Goal: Transaction & Acquisition: Purchase product/service

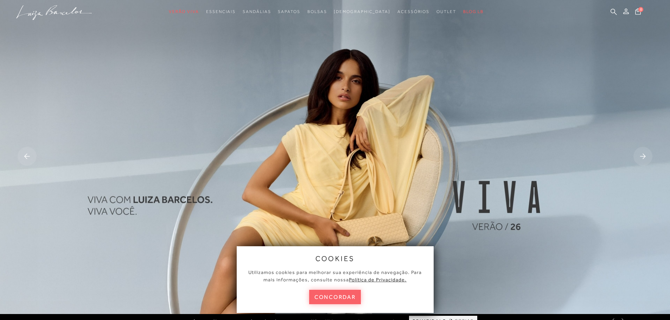
click at [353, 296] on button "concordar" at bounding box center [335, 297] width 52 height 14
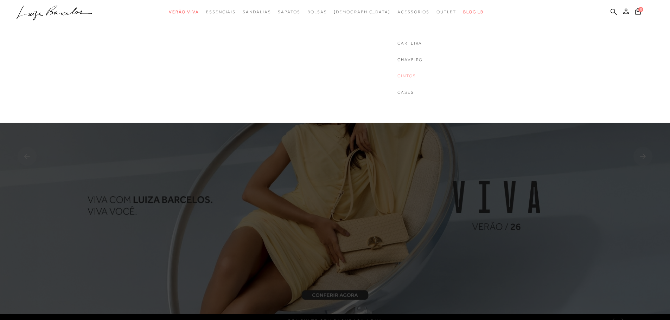
click at [397, 75] on link "Cintos" at bounding box center [409, 76] width 25 height 6
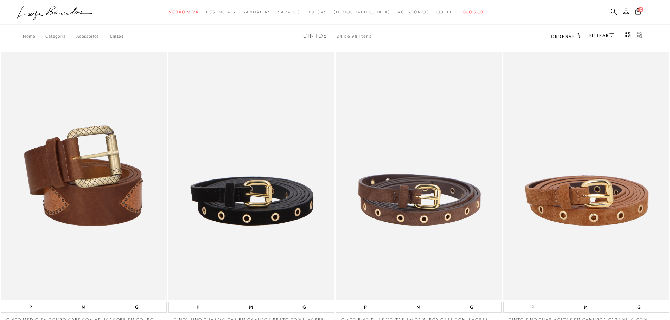
click at [600, 36] on link "FILTRAR" at bounding box center [602, 35] width 25 height 5
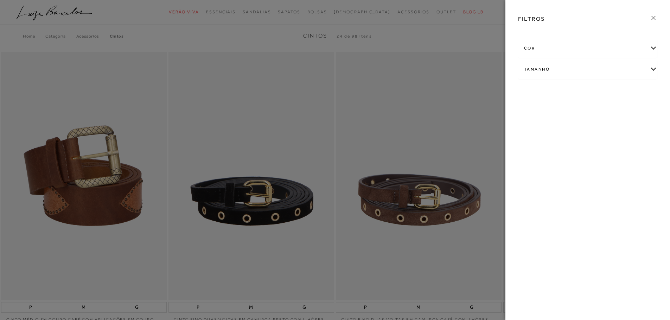
click at [634, 45] on div "cor" at bounding box center [587, 48] width 139 height 19
click at [544, 103] on label "MARROM" at bounding box center [539, 108] width 30 height 15
click at [530, 106] on input "MARROM" at bounding box center [526, 109] width 7 height 7
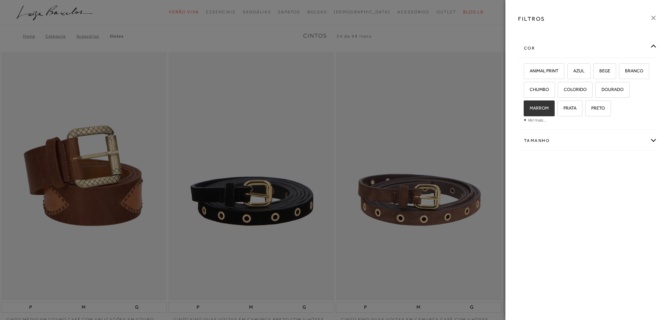
checkbox input "true"
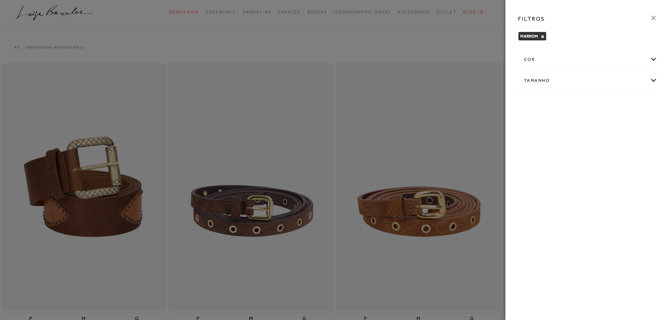
click at [460, 39] on div at bounding box center [335, 160] width 670 height 320
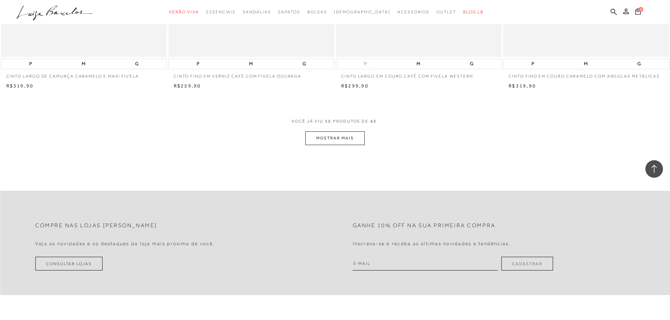
scroll to position [844, 0]
click at [356, 137] on button "MOSTRAR MAIS" at bounding box center [334, 138] width 59 height 14
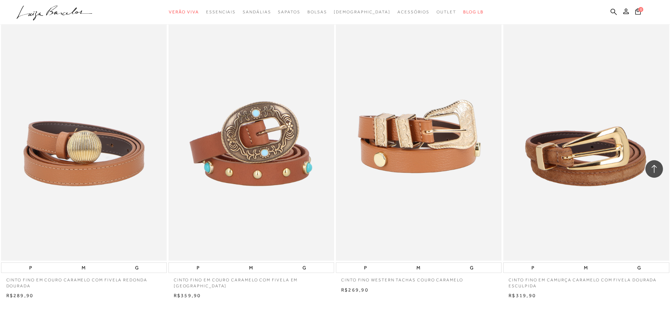
scroll to position [1618, 0]
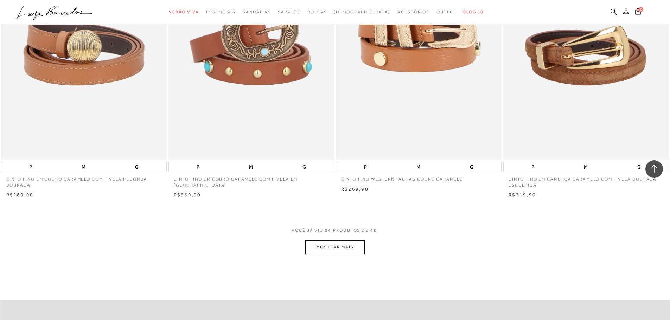
click at [351, 248] on button "MOSTRAR MAIS" at bounding box center [334, 248] width 59 height 14
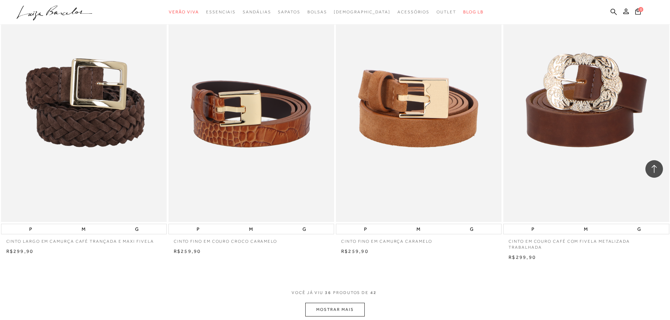
scroll to position [2568, 0]
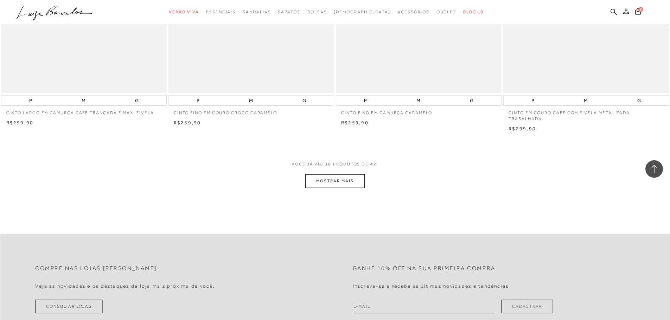
click at [350, 176] on button "MOSTRAR MAIS" at bounding box center [334, 181] width 59 height 14
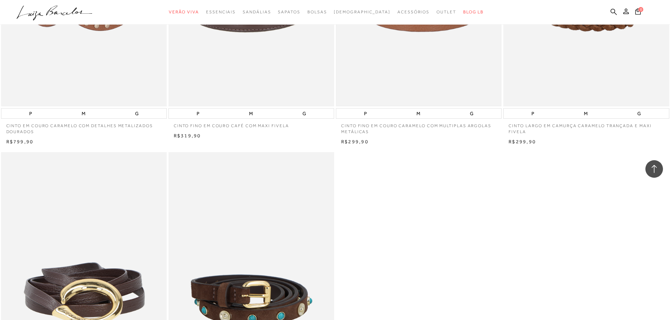
scroll to position [2673, 0]
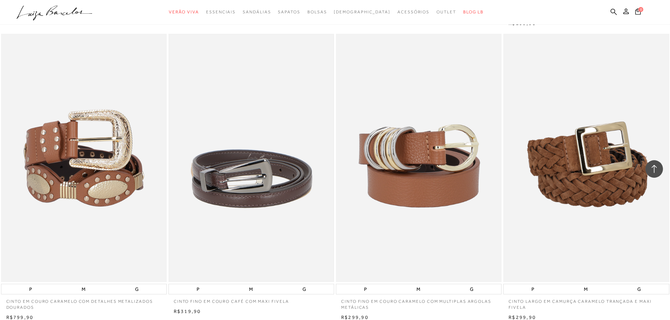
click at [255, 172] on img at bounding box center [251, 158] width 164 height 247
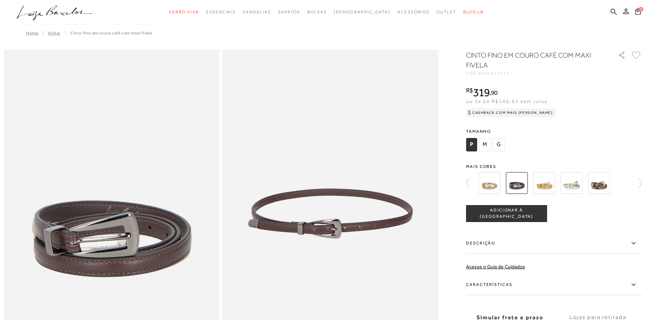
click at [517, 183] on img at bounding box center [517, 183] width 22 height 22
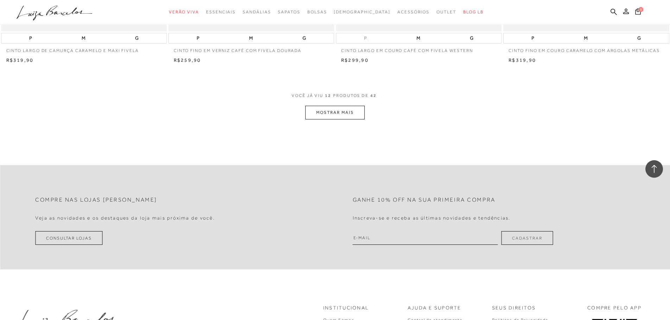
scroll to position [879, 0]
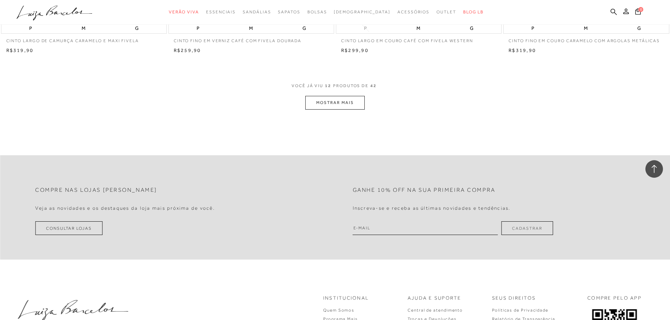
click at [340, 103] on button "MOSTRAR MAIS" at bounding box center [334, 103] width 59 height 14
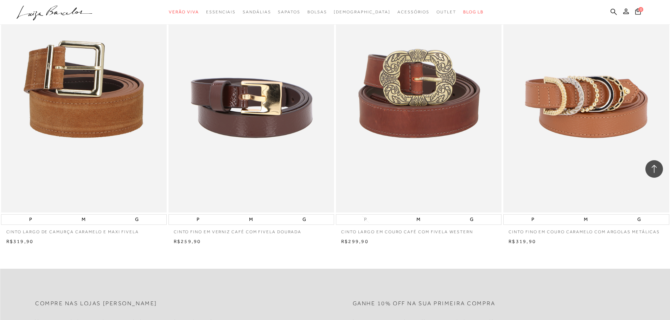
scroll to position [688, 0]
click at [256, 104] on img at bounding box center [251, 89] width 164 height 247
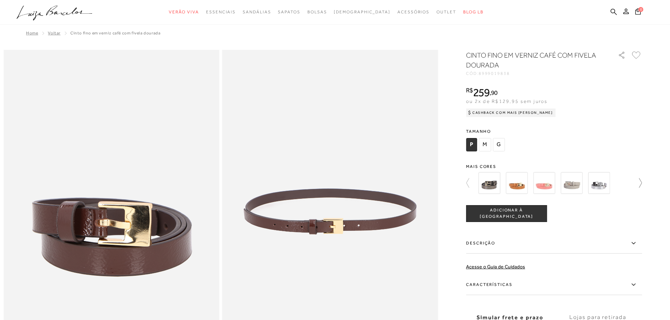
click at [642, 183] on icon at bounding box center [637, 183] width 10 height 10
click at [476, 186] on div at bounding box center [395, 183] width 164 height 26
click at [607, 184] on img at bounding box center [599, 183] width 22 height 22
click at [469, 182] on icon at bounding box center [467, 182] width 3 height 9
click at [549, 185] on img at bounding box center [544, 183] width 22 height 22
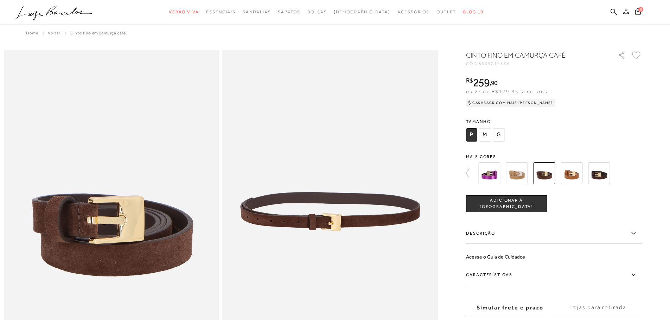
click at [604, 174] on img at bounding box center [599, 174] width 22 height 22
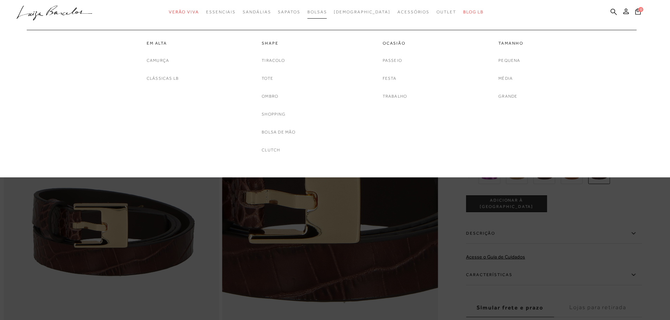
click at [327, 12] on span "Bolsas" at bounding box center [317, 11] width 20 height 5
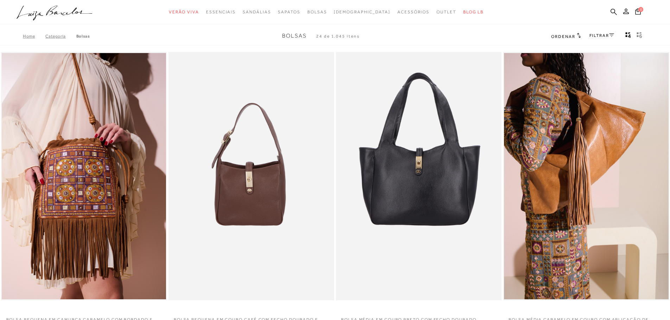
click at [598, 37] on link "FILTRAR" at bounding box center [602, 35] width 25 height 5
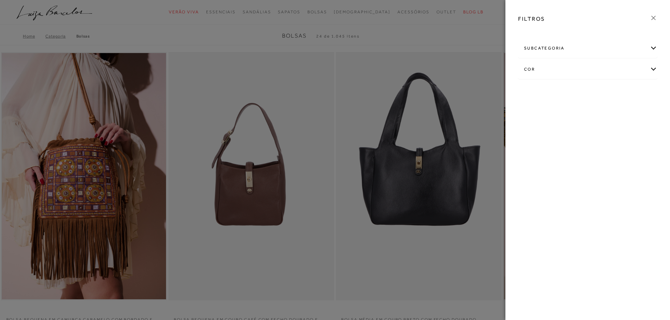
click at [586, 73] on div "cor" at bounding box center [587, 69] width 139 height 19
click at [537, 142] on link "Ver mais..." at bounding box center [537, 141] width 19 height 5
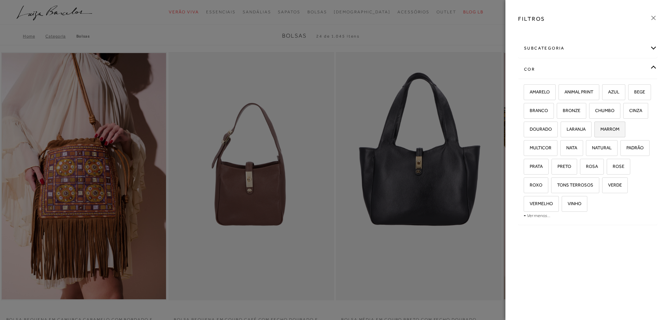
click at [595, 132] on span "MARROM" at bounding box center [607, 129] width 24 height 5
click at [593, 134] on input "MARROM" at bounding box center [596, 130] width 7 height 7
checkbox input "true"
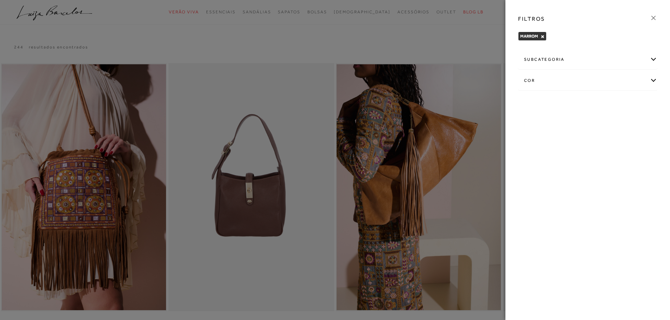
click at [654, 17] on icon at bounding box center [654, 18] width 8 height 8
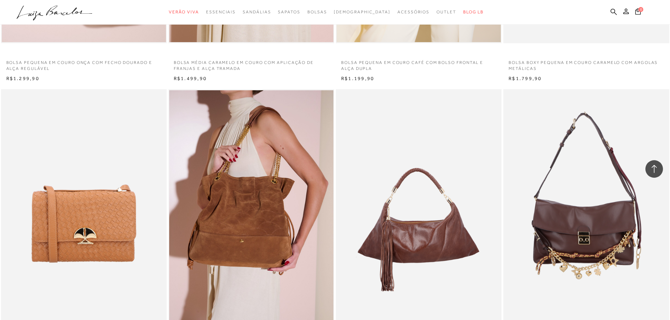
scroll to position [739, 0]
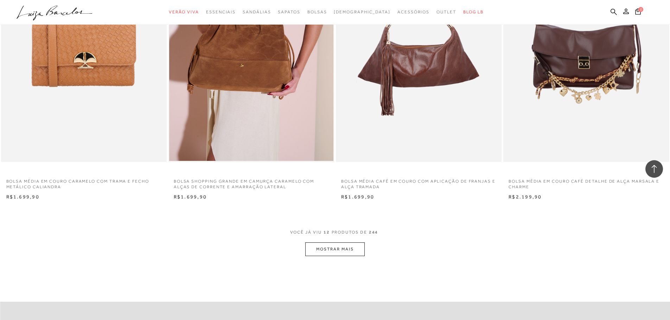
click at [350, 246] on button "MOSTRAR MAIS" at bounding box center [334, 250] width 59 height 14
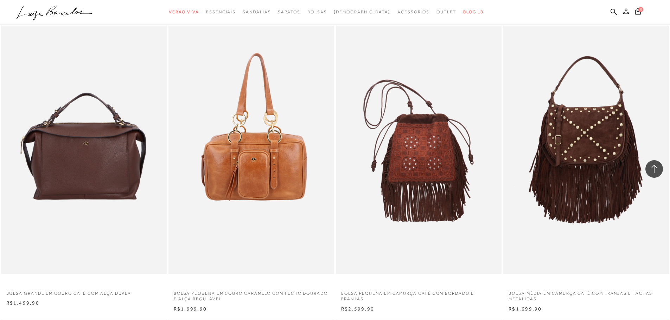
scroll to position [1231, 0]
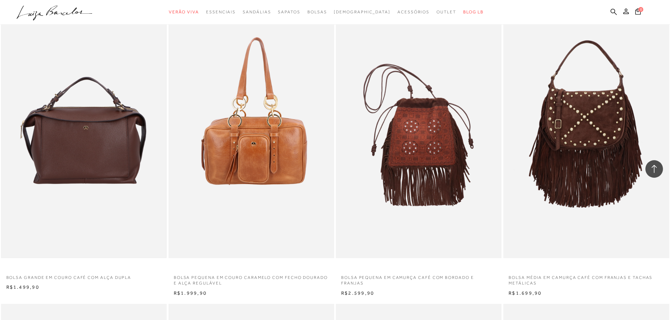
click at [90, 142] on img at bounding box center [84, 134] width 164 height 247
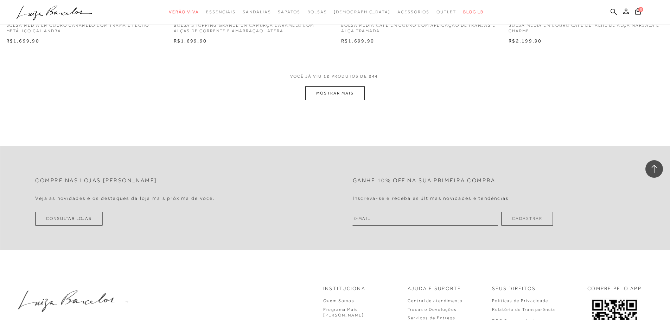
scroll to position [877, 0]
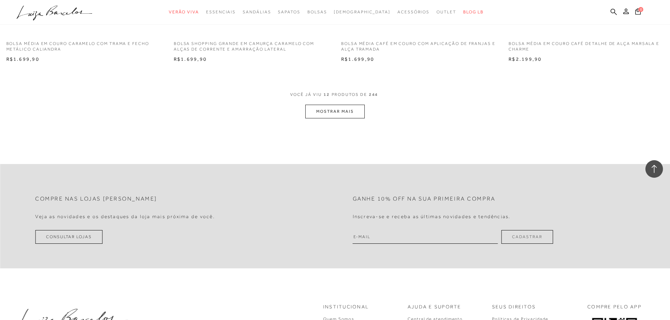
click at [338, 110] on button "MOSTRAR MAIS" at bounding box center [334, 112] width 59 height 14
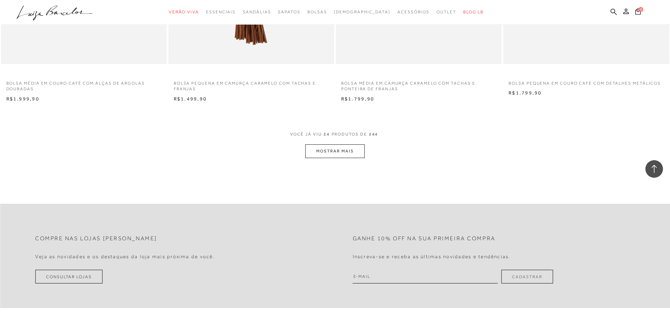
scroll to position [1721, 0]
click at [332, 151] on button "MOSTRAR MAIS" at bounding box center [334, 151] width 59 height 14
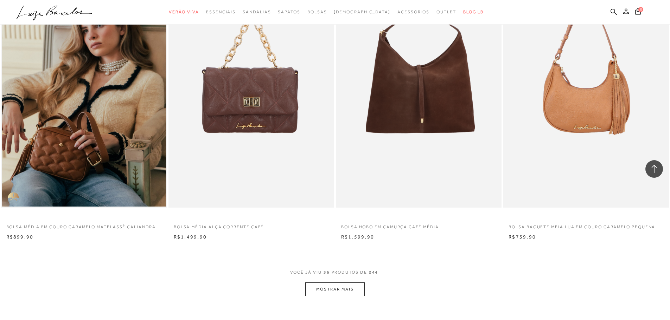
scroll to position [2635, 0]
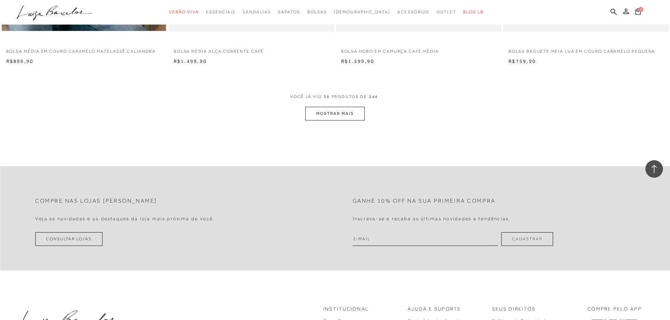
click at [326, 115] on button "MOSTRAR MAIS" at bounding box center [334, 114] width 59 height 14
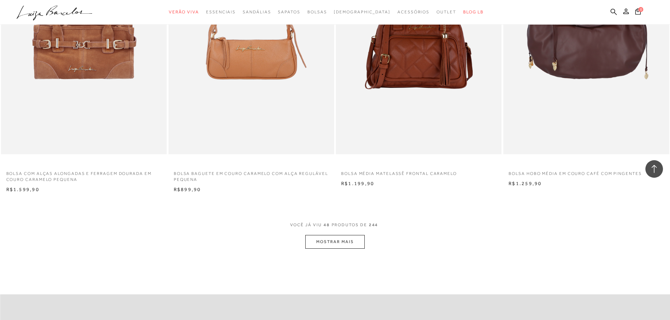
scroll to position [3409, 0]
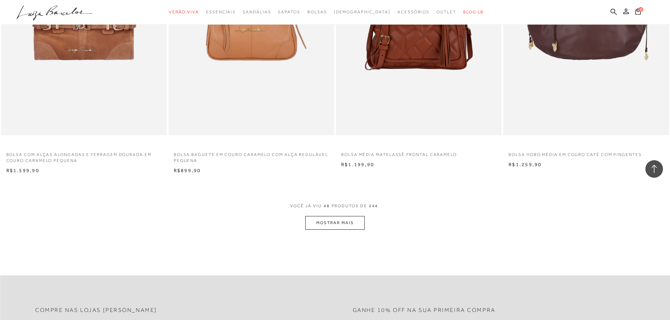
click at [346, 220] on button "MOSTRAR MAIS" at bounding box center [334, 223] width 59 height 14
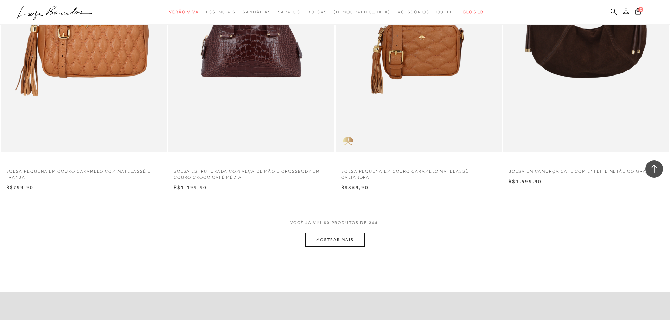
scroll to position [4324, 0]
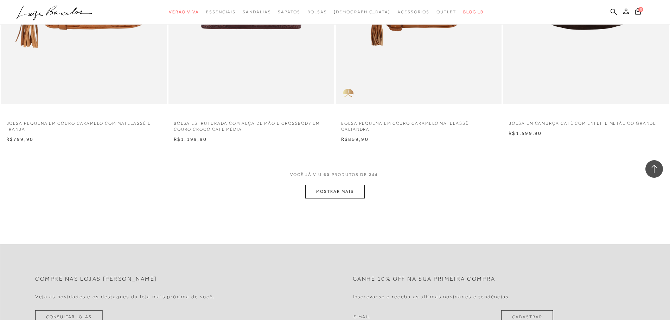
click at [347, 189] on button "MOSTRAR MAIS" at bounding box center [334, 192] width 59 height 14
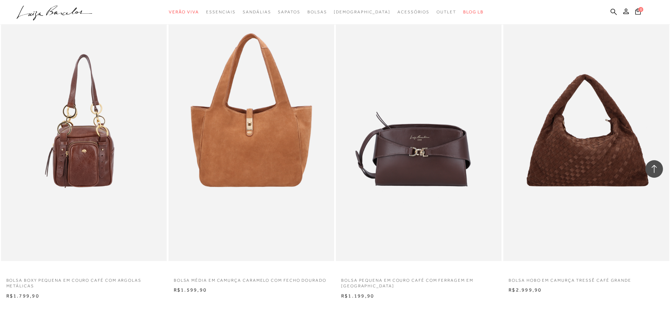
scroll to position [5062, 0]
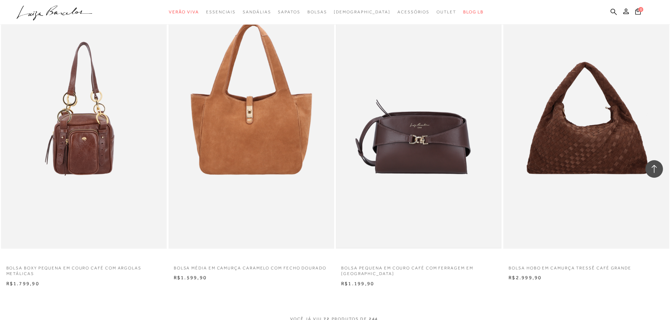
click at [408, 155] on img at bounding box center [419, 124] width 164 height 247
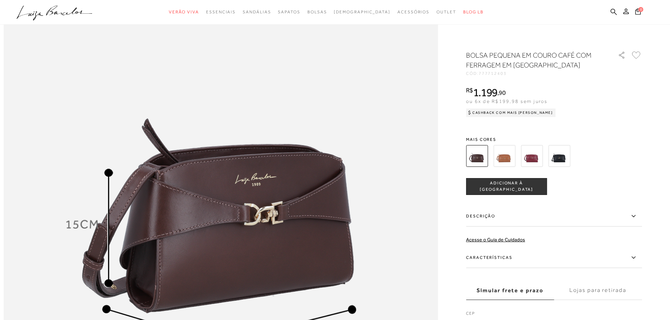
scroll to position [879, 0]
